Goal: Task Accomplishment & Management: Manage account settings

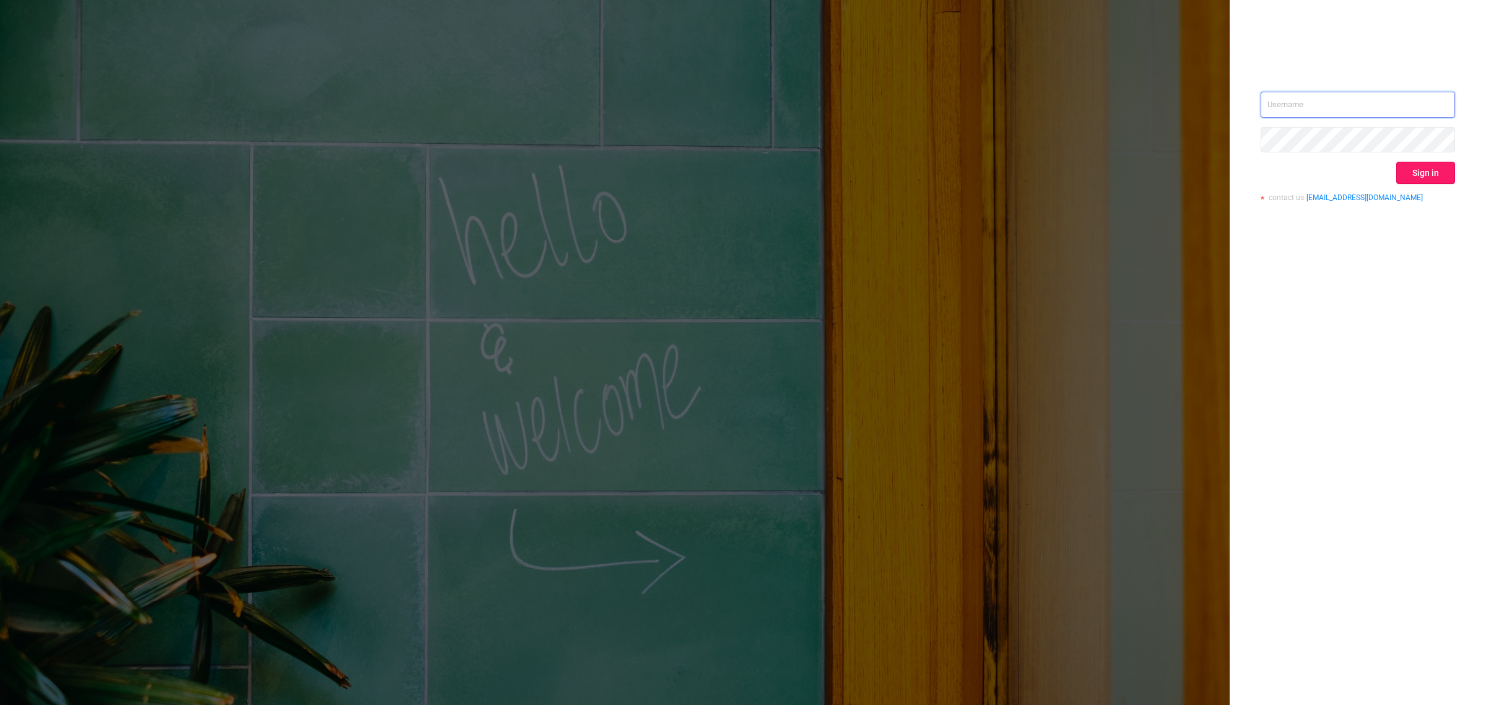
type input "[EMAIL_ADDRESS][DOMAIN_NAME]"
click at [1426, 168] on button "Sign in" at bounding box center [1425, 173] width 59 height 22
click at [1434, 177] on button "Sign in" at bounding box center [1425, 173] width 59 height 22
click at [1422, 116] on input "[EMAIL_ADDRESS][DOMAIN_NAME]" at bounding box center [1358, 105] width 194 height 26
click at [1428, 165] on button "Sign in" at bounding box center [1425, 173] width 59 height 22
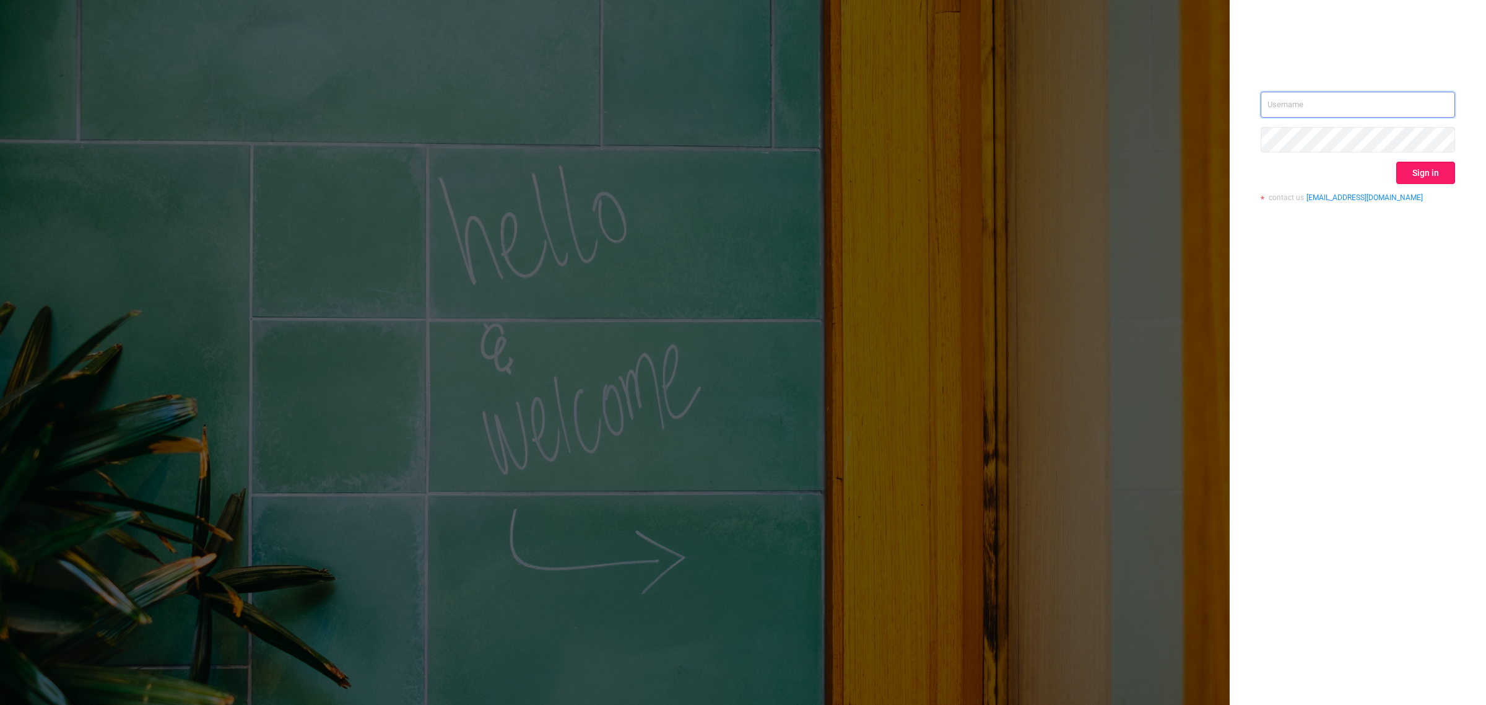
type input "[EMAIL_ADDRESS][DOMAIN_NAME]"
click at [1432, 178] on button "Sign in" at bounding box center [1425, 173] width 59 height 22
type input "[EMAIL_ADDRESS][DOMAIN_NAME]"
click at [1401, 111] on input "[EMAIL_ADDRESS][DOMAIN_NAME]" at bounding box center [1358, 105] width 194 height 26
click at [1414, 174] on button "Sign in" at bounding box center [1425, 173] width 59 height 22
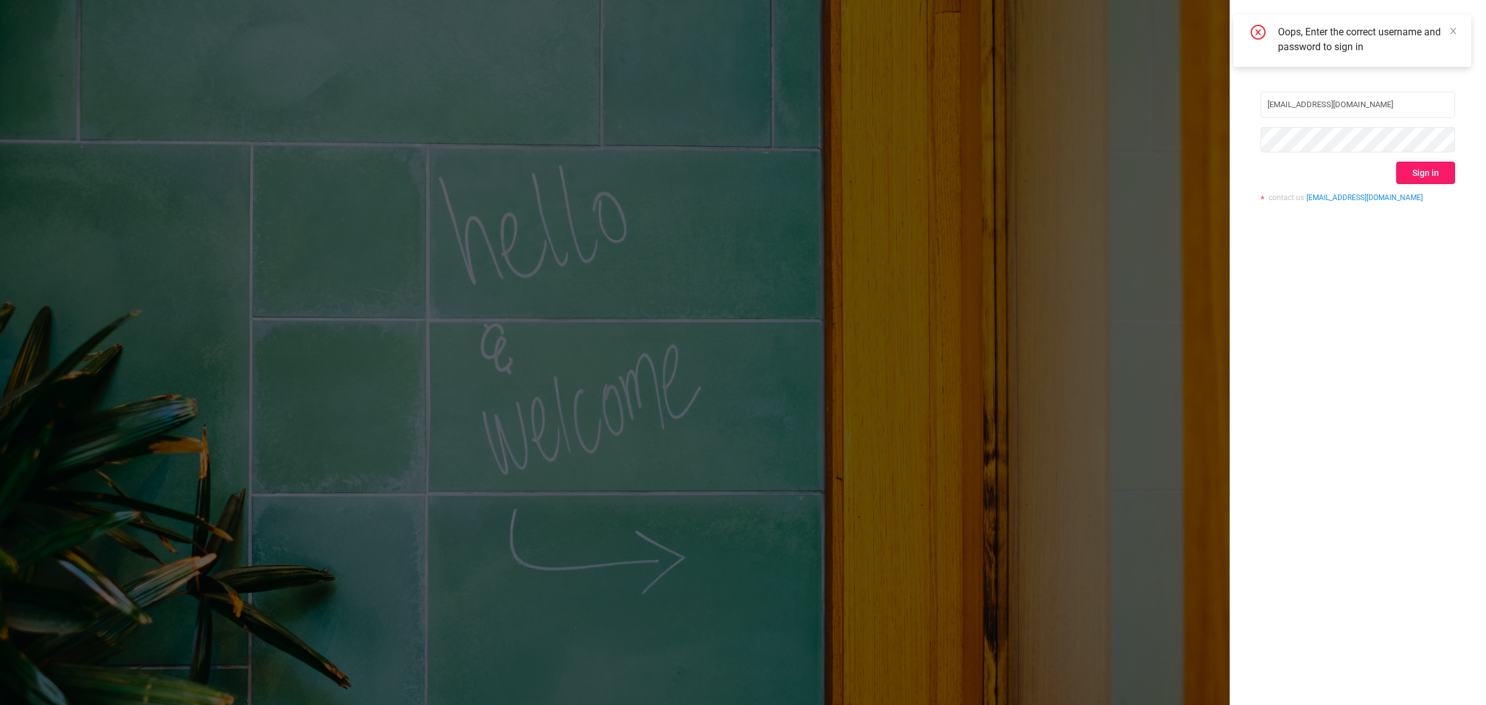
click at [1414, 174] on button "Sign in" at bounding box center [1425, 173] width 59 height 22
click at [1450, 155] on icon "icon: close" at bounding box center [1453, 154] width 9 height 9
click at [1454, 90] on icon "icon: close" at bounding box center [1453, 93] width 9 height 9
click at [1454, 31] on icon "icon: close" at bounding box center [1453, 31] width 9 height 9
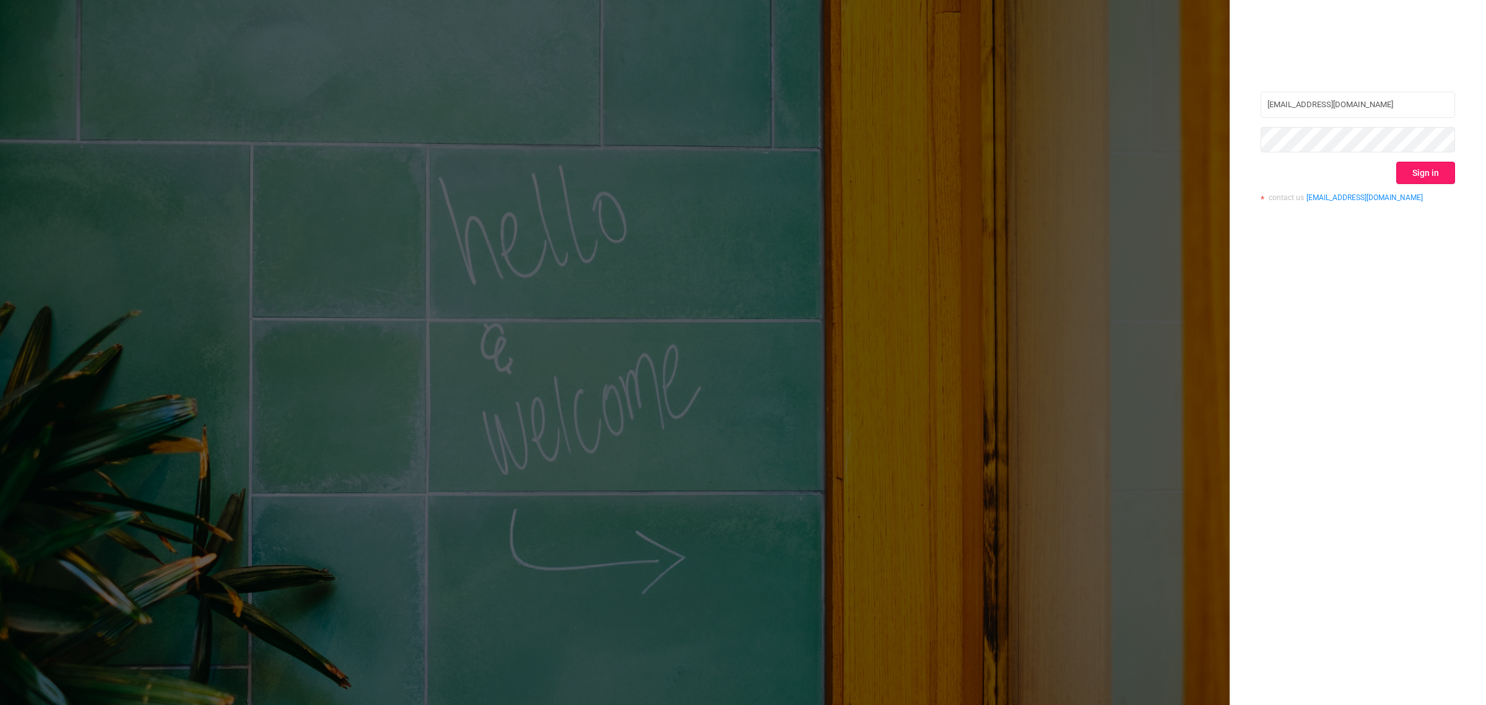
click at [1434, 175] on button "Sign in" at bounding box center [1425, 173] width 59 height 22
type input "[EMAIL_ADDRESS][DOMAIN_NAME]"
click at [1376, 118] on div "barykin@betweenx.com Sign in contact us info@protected.media" at bounding box center [1358, 152] width 194 height 120
click at [1377, 110] on input "[EMAIL_ADDRESS][DOMAIN_NAME]" at bounding box center [1358, 105] width 194 height 26
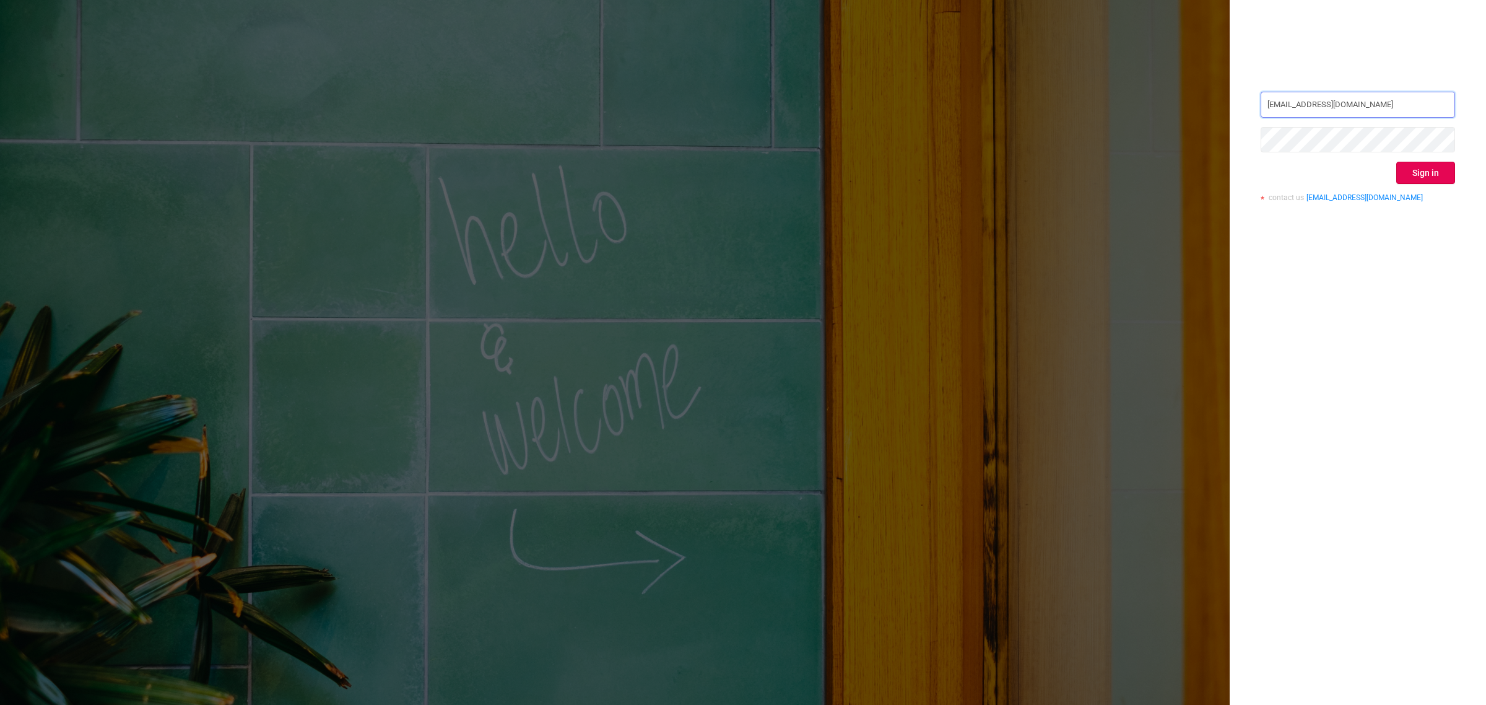
click at [1377, 110] on input "[EMAIL_ADDRESS][DOMAIN_NAME]" at bounding box center [1358, 105] width 194 height 26
click at [1365, 56] on div at bounding box center [1358, 51] width 194 height 17
drag, startPoint x: 1256, startPoint y: 313, endPoint x: 1292, endPoint y: 277, distance: 50.4
click at [1256, 313] on div "barykin@betweenx.com Sign in contact us info@protected.media" at bounding box center [1358, 352] width 256 height 705
click at [1417, 173] on button "Sign in" at bounding box center [1425, 173] width 59 height 22
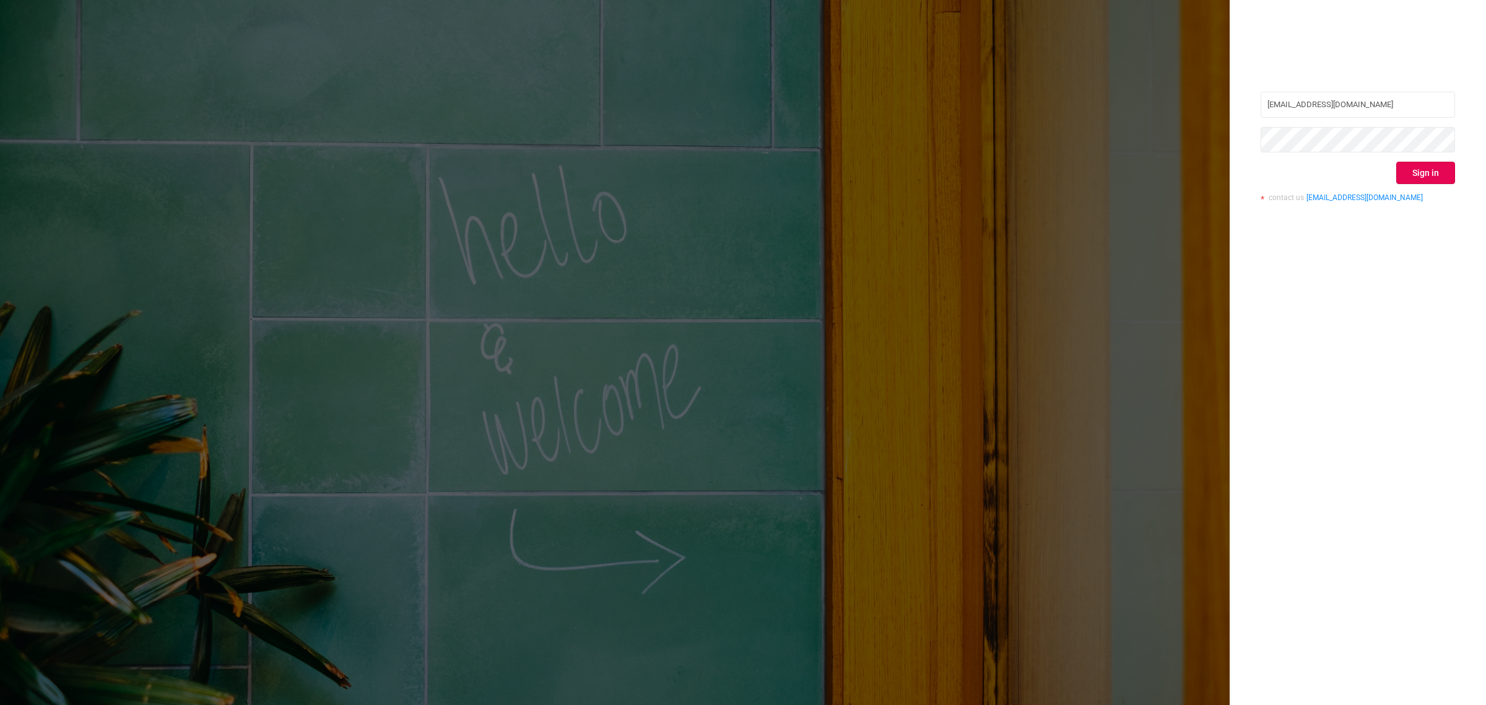
click at [1261, 292] on div "barykin@betweenx.com Sign in contact us info@protected.media" at bounding box center [1358, 352] width 256 height 705
click at [1431, 175] on button "Sign in" at bounding box center [1425, 173] width 59 height 22
click at [1423, 169] on button "Sign in" at bounding box center [1425, 173] width 59 height 22
click at [1326, 110] on input "[EMAIL_ADDRESS][DOMAIN_NAME]" at bounding box center [1358, 105] width 194 height 26
click at [1388, 107] on input "[EMAIL_ADDRESS][DOMAIN_NAME]" at bounding box center [1358, 105] width 194 height 26
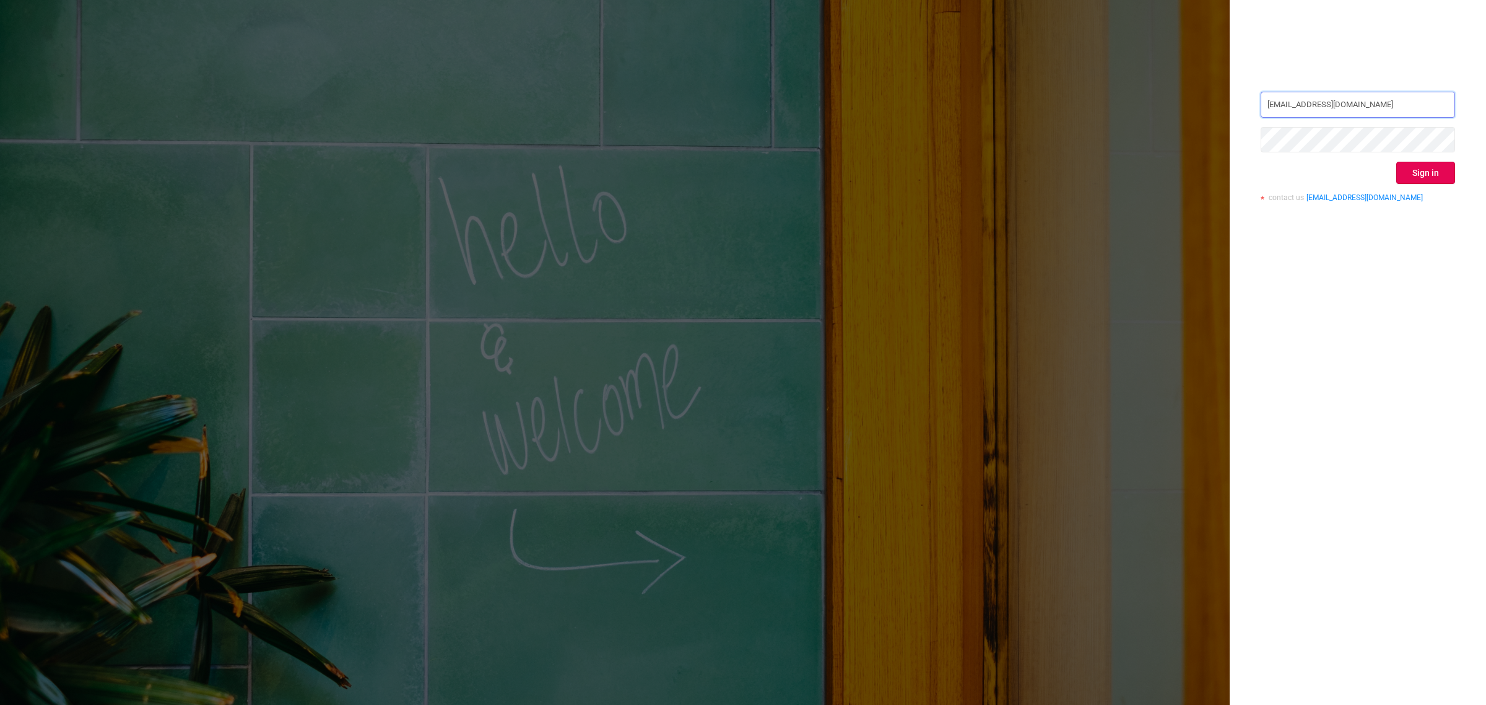
click at [1349, 110] on input "[EMAIL_ADDRESS][DOMAIN_NAME]" at bounding box center [1358, 105] width 194 height 26
click at [1264, 315] on div "barykin@betweenx.com Sign in contact us info@protected.media" at bounding box center [1358, 352] width 256 height 705
click at [1429, 175] on button "Sign in" at bounding box center [1425, 173] width 59 height 22
click at [1425, 398] on div "barykin@betweenx.com Sign in contact us info@protected.media" at bounding box center [1358, 352] width 256 height 705
